Goal: Find specific page/section: Find specific page/section

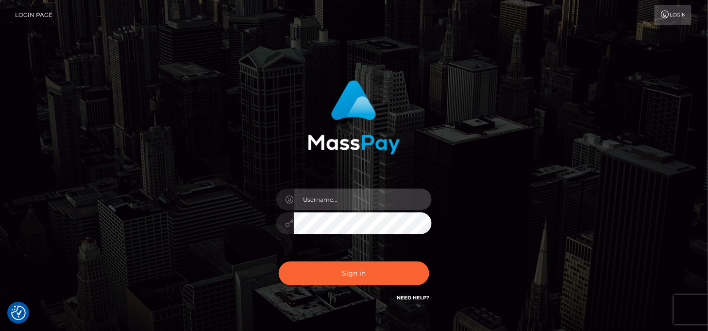
click at [337, 199] on input "text" at bounding box center [363, 200] width 138 height 22
paste input "MaryJoy"
type input "MaryJoy"
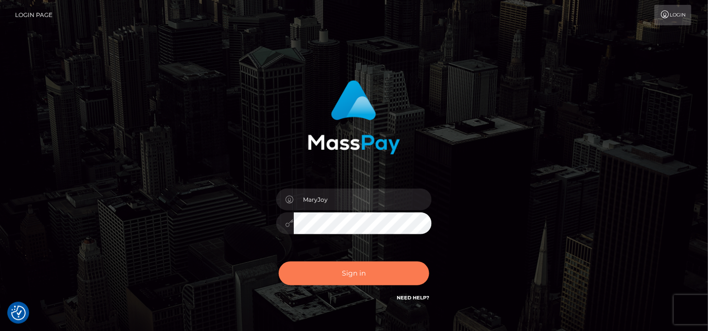
click at [355, 278] on button "Sign in" at bounding box center [354, 273] width 151 height 24
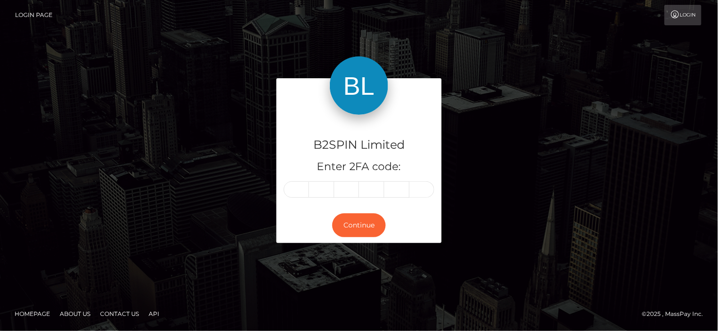
click at [301, 190] on input "text" at bounding box center [296, 189] width 25 height 17
type input "3"
type input "1"
type input "3"
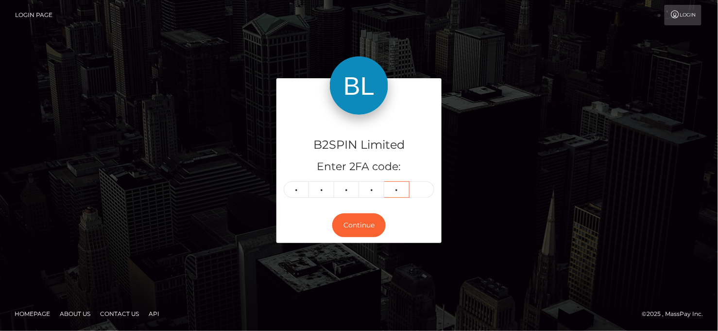
type input "4"
type input "3"
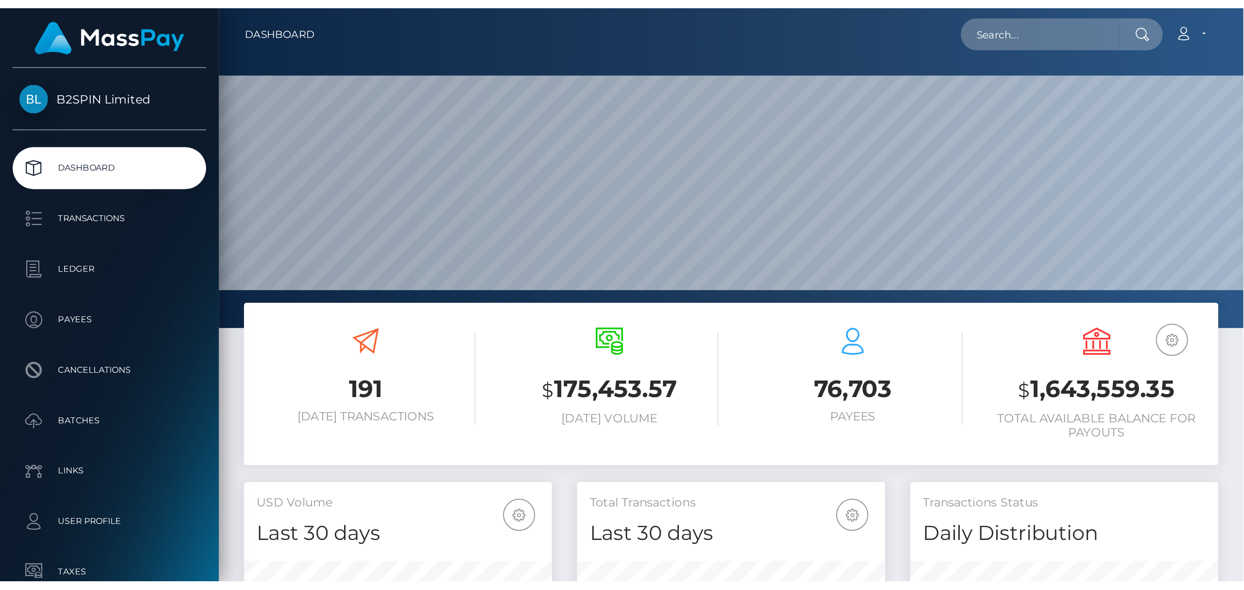
scroll to position [172, 177]
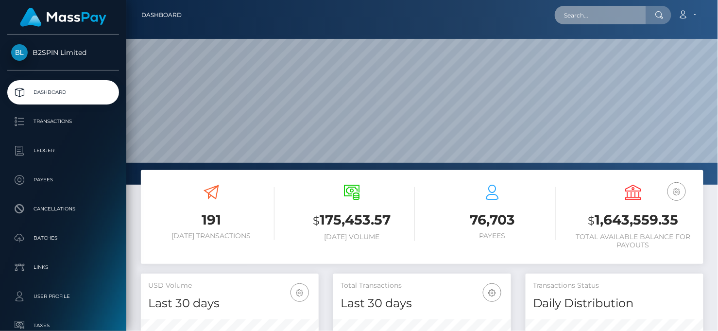
click at [611, 20] on input "text" at bounding box center [600, 15] width 91 height 18
paste input "3249630"
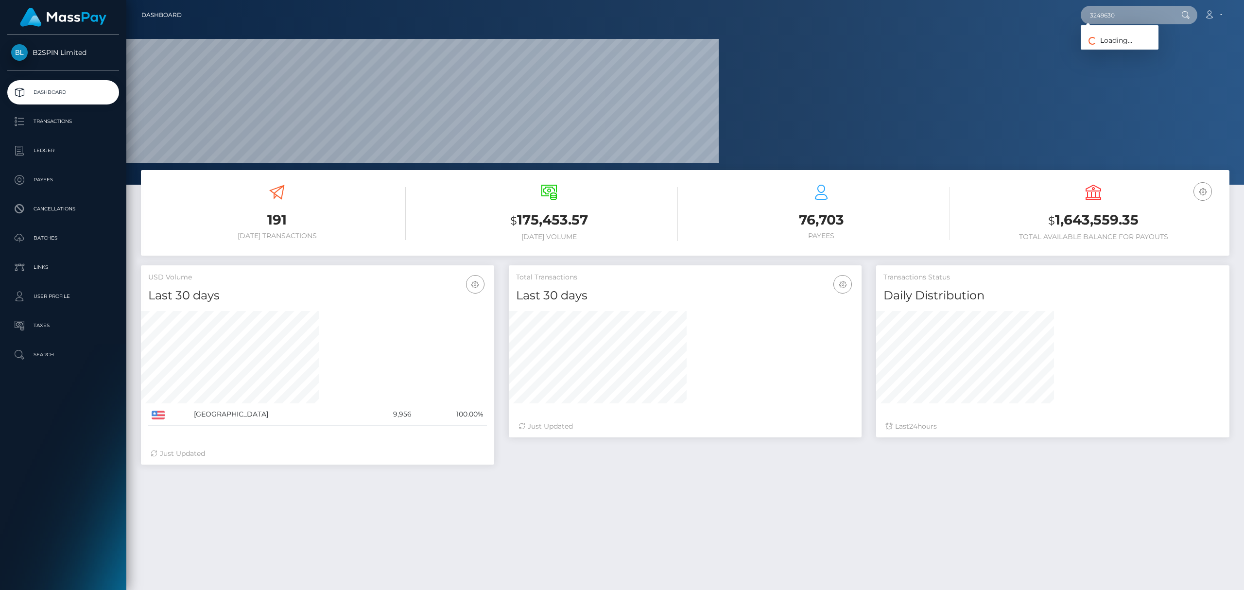
scroll to position [172, 353]
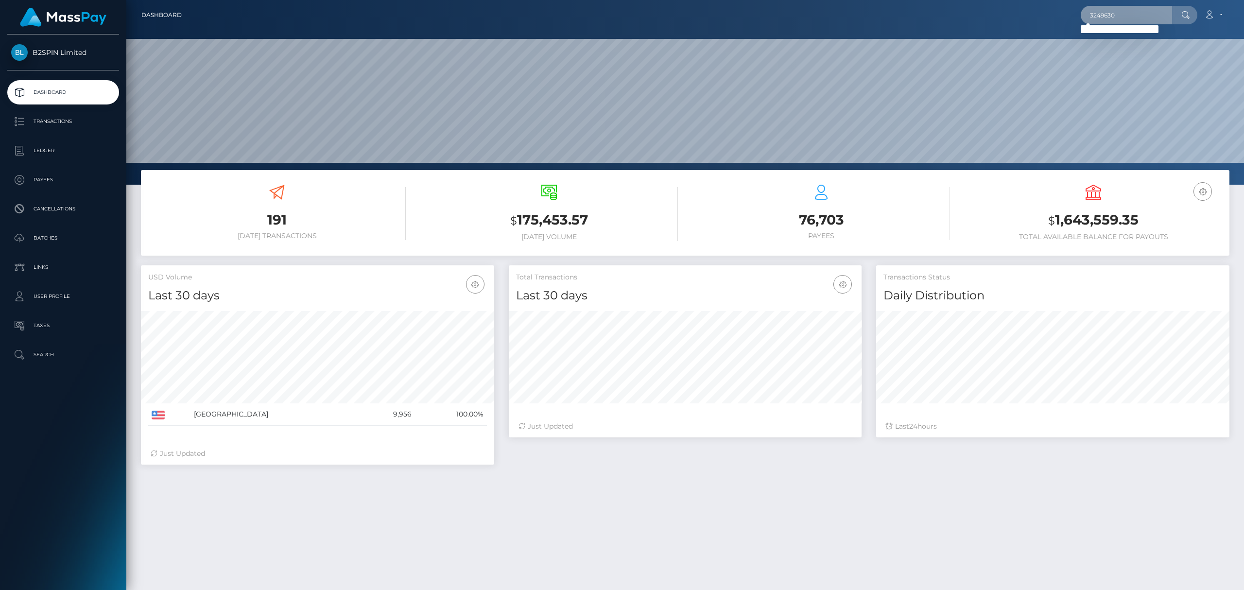
click at [718, 20] on input "3249630" at bounding box center [1126, 15] width 91 height 18
paste input "2025983874"
type input "2025983874"
click at [718, 49] on link "ANTHONY ALLEN WARNER" at bounding box center [1144, 50] width 127 height 18
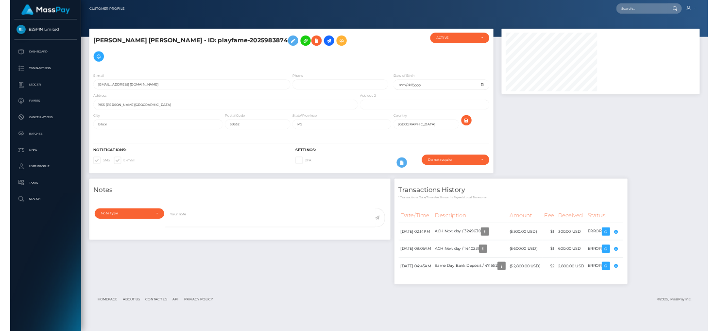
scroll to position [485806, 485744]
